Goal: Transaction & Acquisition: Download file/media

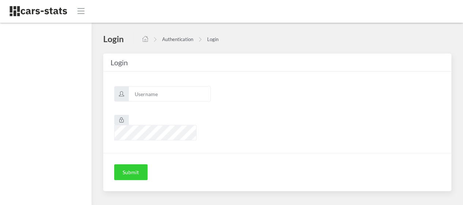
scroll to position [5, 5]
type input "mazda"
click at [135, 164] on button "Submit" at bounding box center [130, 172] width 33 height 16
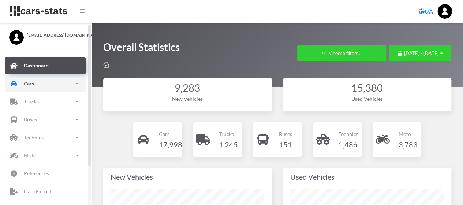
click at [50, 85] on link "Cars" at bounding box center [45, 83] width 81 height 17
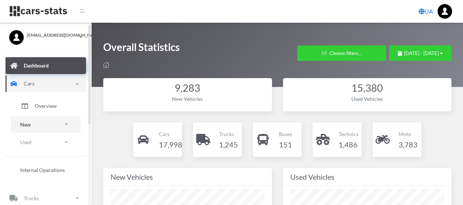
click at [33, 123] on link "New" at bounding box center [46, 124] width 70 height 16
click at [37, 144] on span "Brands" at bounding box center [43, 145] width 16 height 8
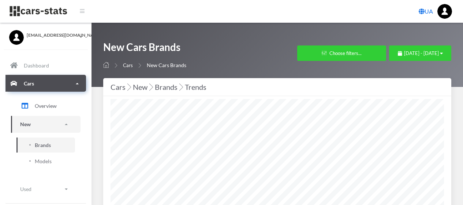
select select "25"
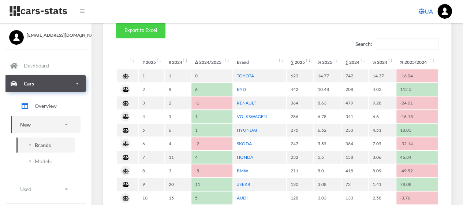
click at [141, 32] on button "Export to Excel" at bounding box center [140, 30] width 49 height 15
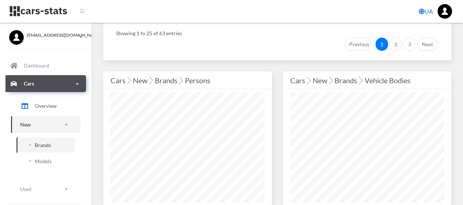
scroll to position [733, 0]
